Goal: Task Accomplishment & Management: Use online tool/utility

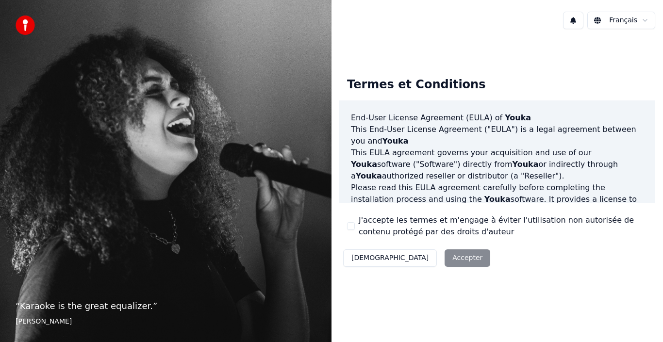
click at [425, 254] on div "Décliner Accepter" at bounding box center [416, 258] width 155 height 25
click at [410, 258] on div "Décliner Accepter" at bounding box center [416, 258] width 155 height 25
click at [420, 261] on div "Décliner Accepter" at bounding box center [416, 258] width 155 height 25
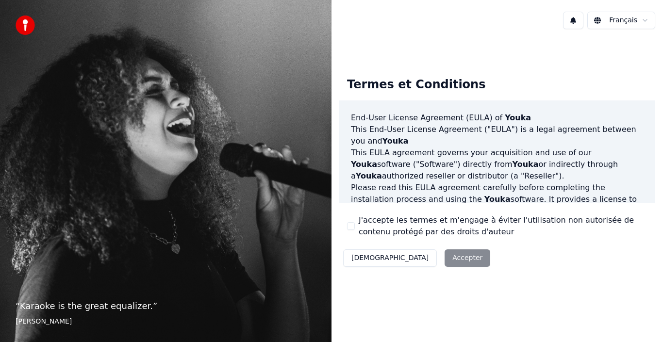
click at [409, 259] on div "Décliner Accepter" at bounding box center [416, 258] width 155 height 25
click at [410, 260] on div "Décliner Accepter" at bounding box center [416, 258] width 155 height 25
click at [361, 226] on label "J'accepte les termes et m'engage à éviter l'utilisation non autorisée de conten…" at bounding box center [503, 225] width 289 height 23
click at [355, 226] on button "J'accepte les termes et m'engage à éviter l'utilisation non autorisée de conten…" at bounding box center [351, 226] width 8 height 8
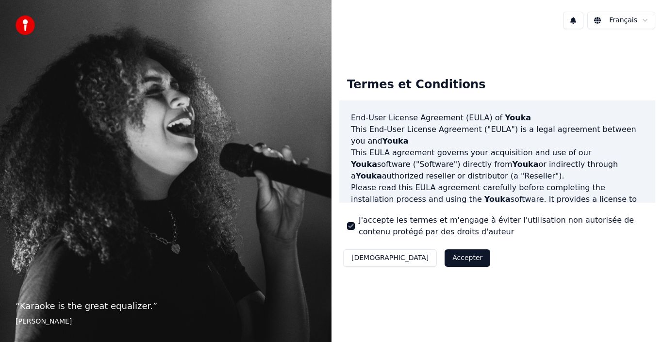
click at [444, 266] on button "Accepter" at bounding box center [467, 257] width 46 height 17
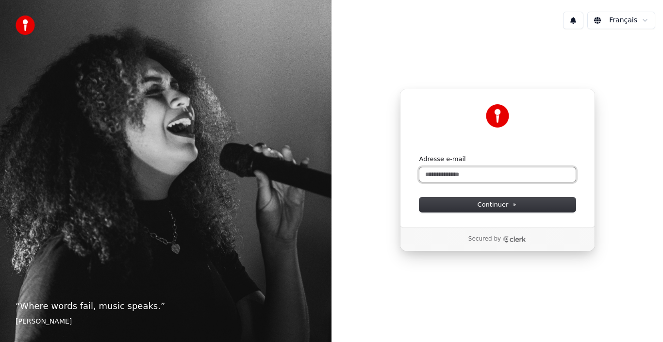
click at [431, 170] on input "Adresse e-mail" at bounding box center [497, 174] width 156 height 15
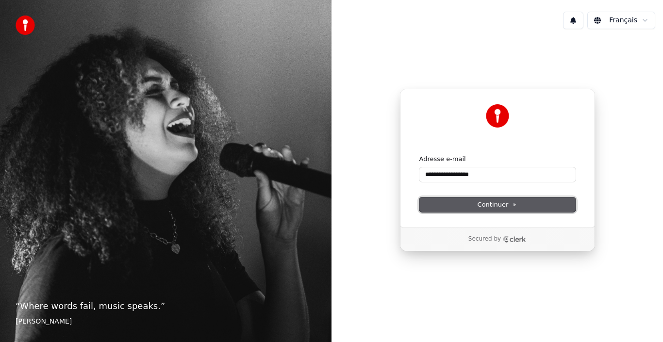
click at [488, 202] on span "Continuer" at bounding box center [497, 204] width 40 height 9
type input "**********"
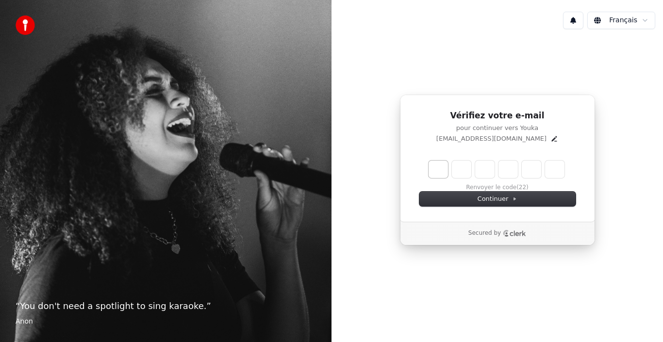
click at [436, 172] on input "Enter verification code. Digit 1" at bounding box center [437, 169] width 19 height 17
type input "******"
type input "*"
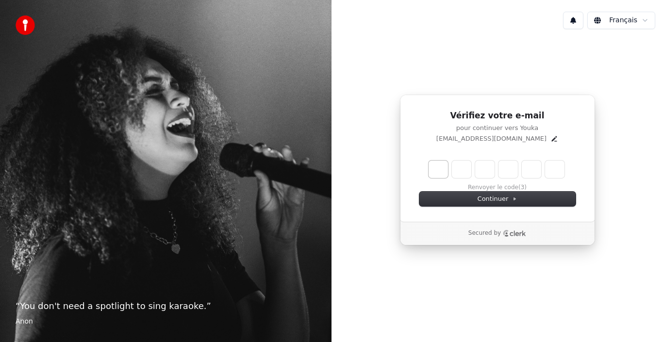
type input "*"
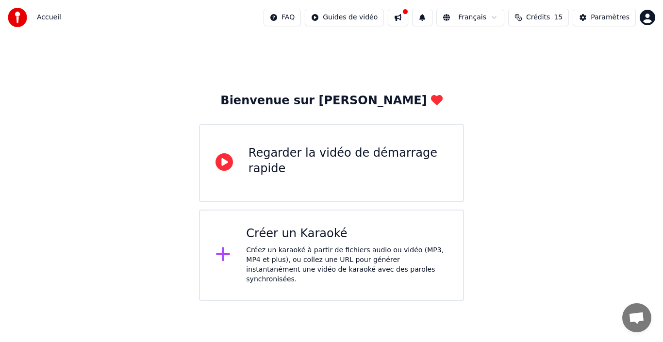
click at [280, 242] on div "Créer un Karaoké Créez un karaoké à partir de fichiers audio ou vidéo (MP3, MP4…" at bounding box center [346, 255] width 201 height 58
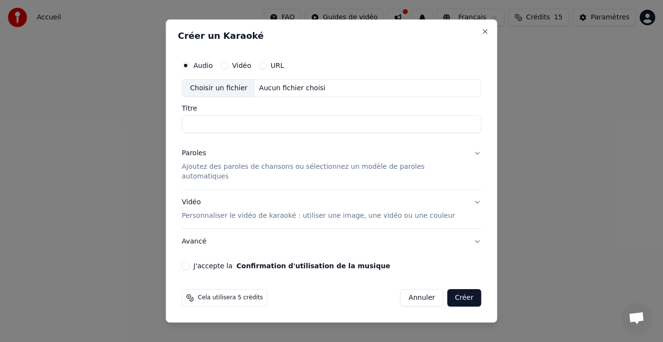
click at [246, 66] on label "Vidéo" at bounding box center [241, 65] width 19 height 7
click at [228, 66] on button "Vidéo" at bounding box center [224, 66] width 8 height 8
click at [269, 93] on div "Aucun fichier choisi" at bounding box center [292, 88] width 74 height 10
type input "**********"
click at [226, 262] on label "J'accepte la Confirmation d'utilisation de la musique" at bounding box center [292, 265] width 197 height 7
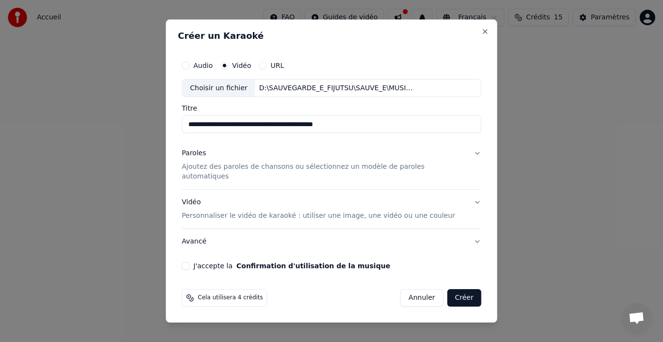
click at [190, 262] on button "J'accepte la Confirmation d'utilisation de la musique" at bounding box center [186, 266] width 8 height 8
click at [449, 292] on button "Créer" at bounding box center [464, 297] width 34 height 17
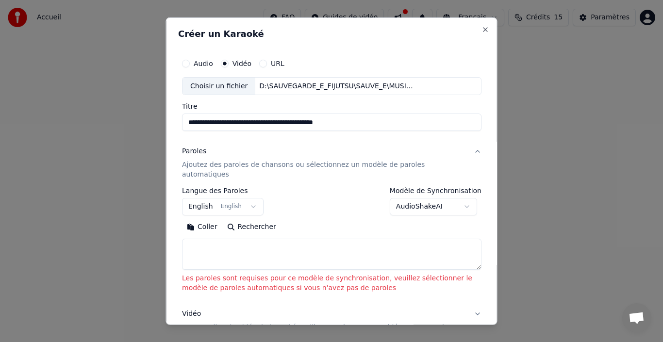
click at [246, 246] on textarea at bounding box center [331, 254] width 299 height 31
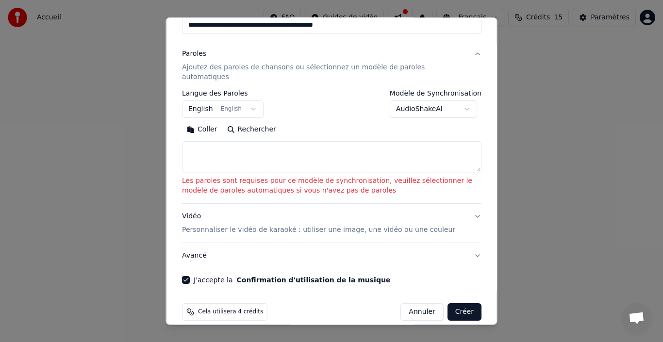
scroll to position [99, 0]
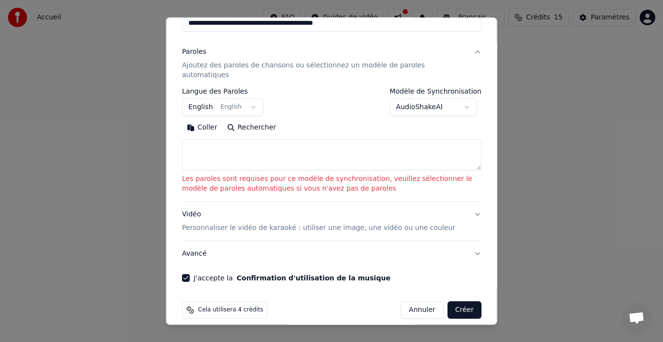
click at [253, 120] on button "Rechercher" at bounding box center [251, 128] width 59 height 16
click at [457, 301] on button "Créer" at bounding box center [464, 309] width 34 height 17
click at [455, 301] on button "Créer" at bounding box center [464, 309] width 34 height 17
click at [200, 144] on textarea at bounding box center [331, 154] width 299 height 31
type textarea "*"
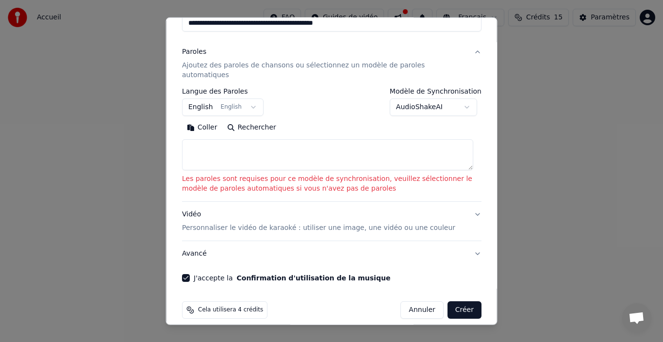
paste textarea "**********"
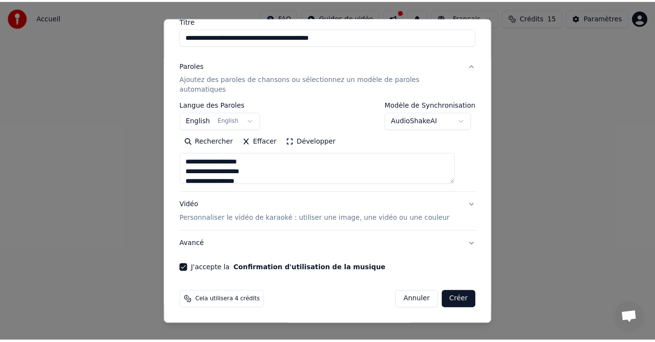
scroll to position [76, 0]
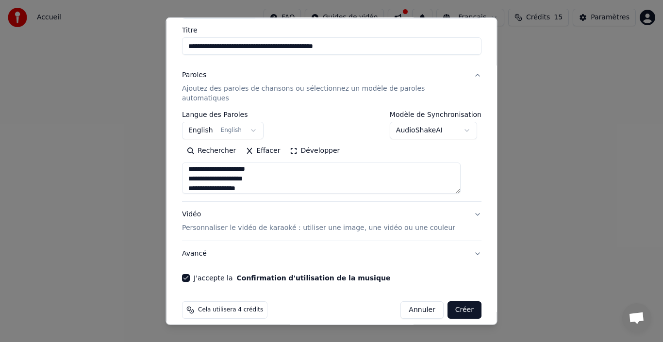
type textarea "**********"
click at [452, 304] on button "Créer" at bounding box center [464, 309] width 34 height 17
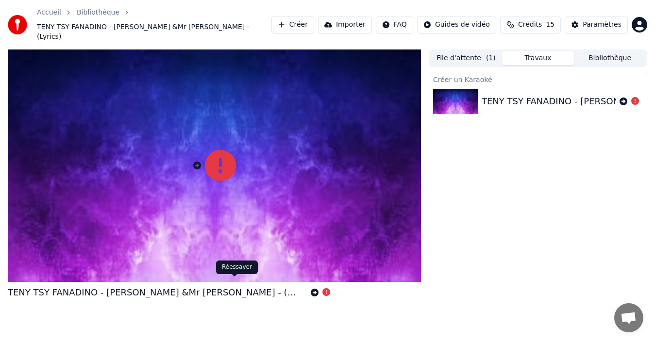
click at [311, 289] on icon at bounding box center [315, 293] width 8 height 8
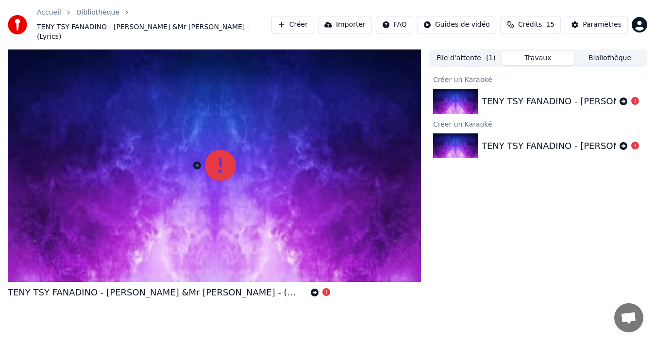
click at [455, 92] on img at bounding box center [455, 101] width 45 height 25
click at [566, 95] on div "TENY TSY FANADINO - [PERSON_NAME] &Mr [PERSON_NAME] - (Lyrics)" at bounding box center [634, 102] width 307 height 14
click at [539, 51] on button "Travaux" at bounding box center [538, 58] width 72 height 14
click at [464, 51] on button "File d'attente ( 1 )" at bounding box center [466, 58] width 72 height 14
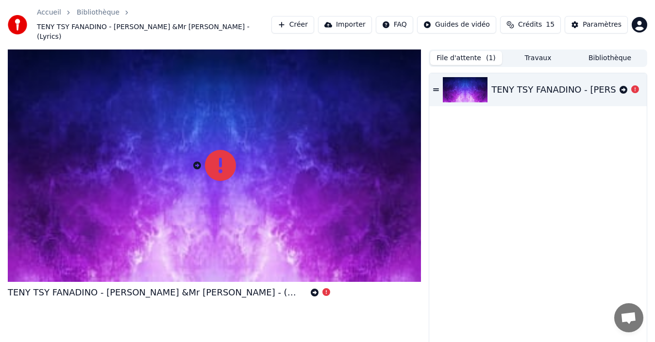
click at [470, 51] on button "File d'attente ( 1 )" at bounding box center [466, 58] width 72 height 14
